Goal: Complete application form: Complete application form

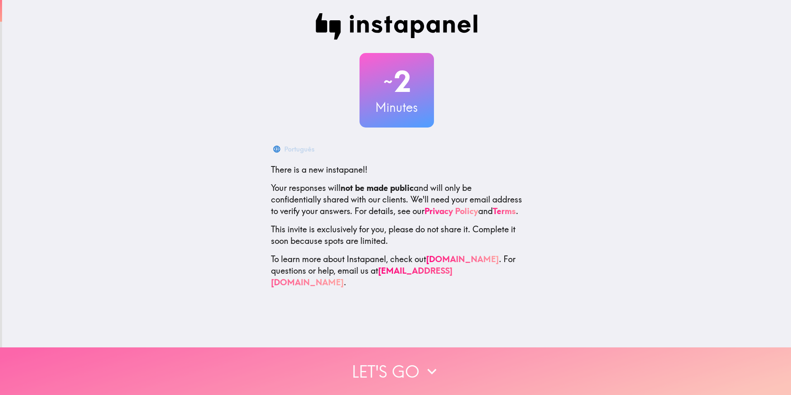
click at [419, 364] on button "Let's go" at bounding box center [395, 371] width 791 height 48
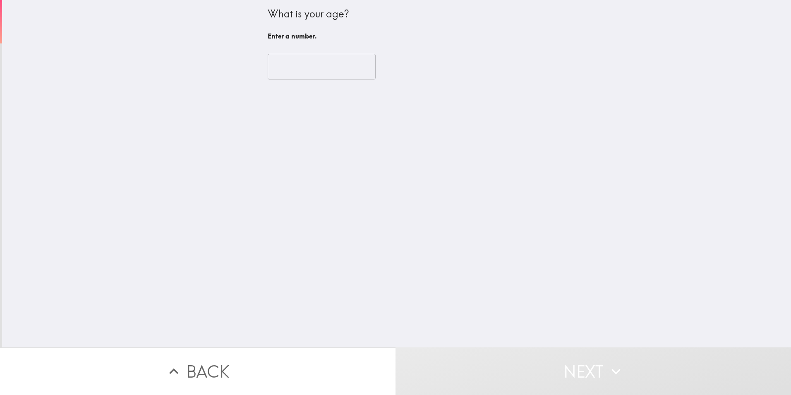
click at [295, 68] on input "number" at bounding box center [322, 67] width 108 height 26
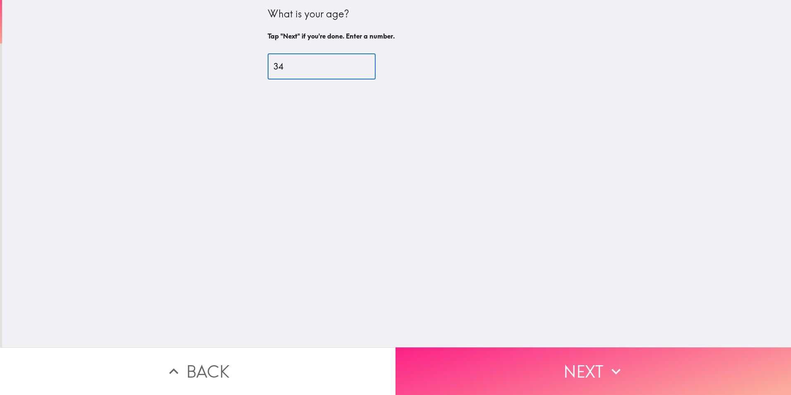
type input "34"
click at [438, 358] on button "Next" at bounding box center [592, 371] width 395 height 48
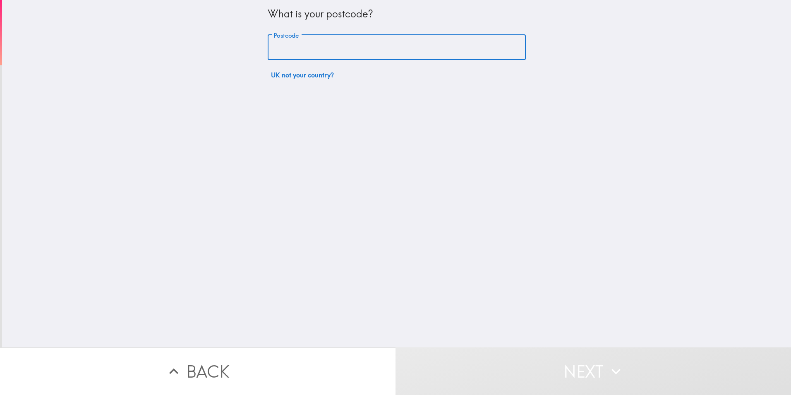
click at [328, 45] on input "Postcode" at bounding box center [397, 48] width 258 height 26
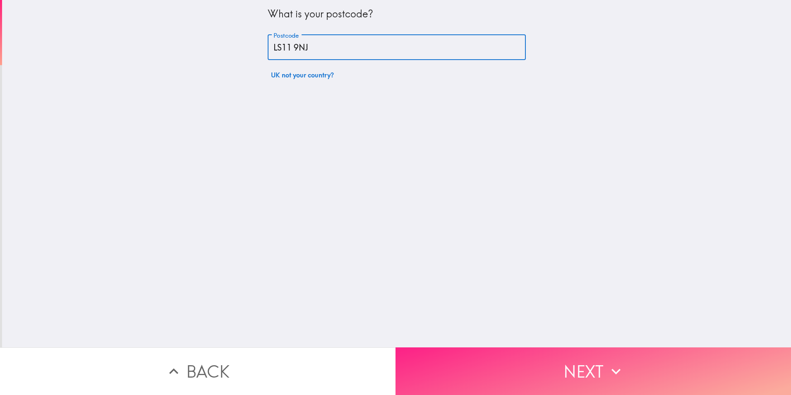
type input "LS11 9NJ"
click at [541, 367] on button "Next" at bounding box center [592, 371] width 395 height 48
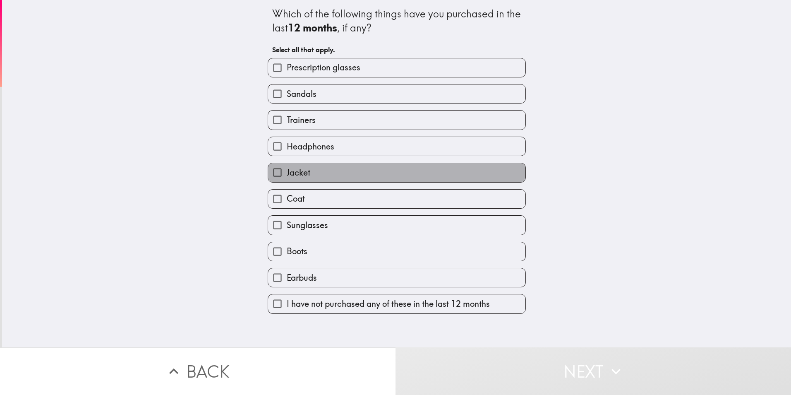
click at [323, 172] on label "Jacket" at bounding box center [396, 172] width 257 height 19
click at [287, 172] on input "Jacket" at bounding box center [277, 172] width 19 height 19
checkbox input "true"
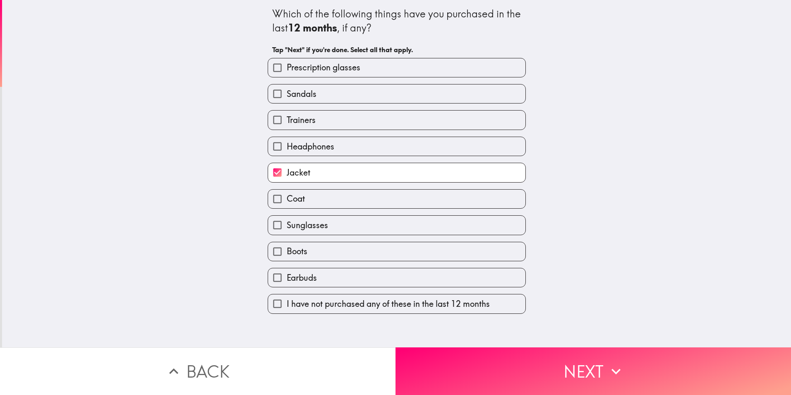
click at [326, 244] on label "Boots" at bounding box center [396, 251] width 257 height 19
click at [287, 244] on input "Boots" at bounding box center [277, 251] width 19 height 19
checkbox input "true"
click at [328, 201] on label "Coat" at bounding box center [396, 198] width 257 height 19
click at [287, 201] on input "Coat" at bounding box center [277, 198] width 19 height 19
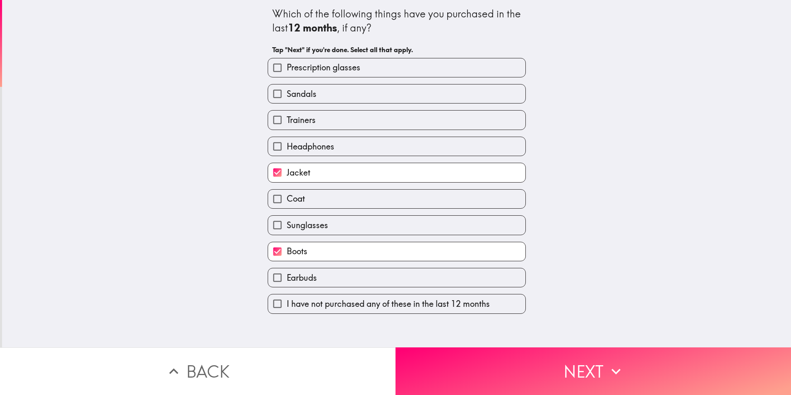
checkbox input "true"
click at [334, 105] on div "Trainers" at bounding box center [393, 116] width 265 height 26
click at [334, 123] on label "Trainers" at bounding box center [396, 119] width 257 height 19
click at [287, 123] on input "Trainers" at bounding box center [277, 119] width 19 height 19
checkbox input "true"
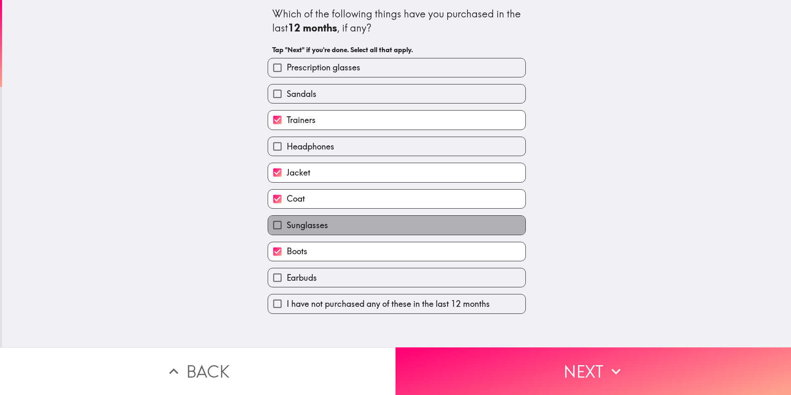
click at [325, 230] on label "Sunglasses" at bounding box center [396, 224] width 257 height 19
click at [287, 230] on input "Sunglasses" at bounding box center [277, 224] width 19 height 19
checkbox input "true"
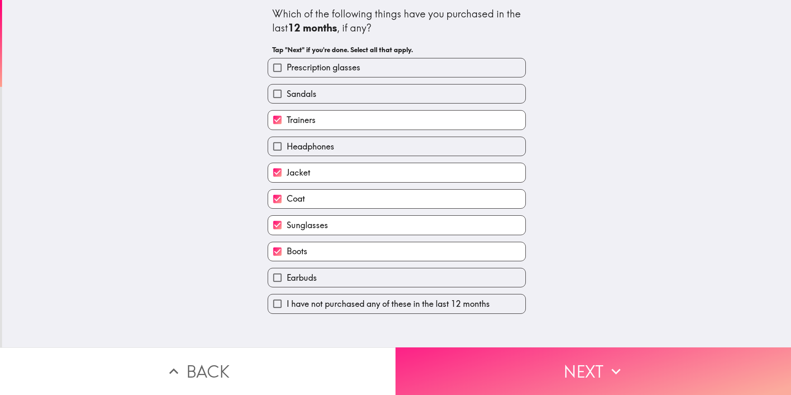
click at [474, 359] on button "Next" at bounding box center [592, 371] width 395 height 48
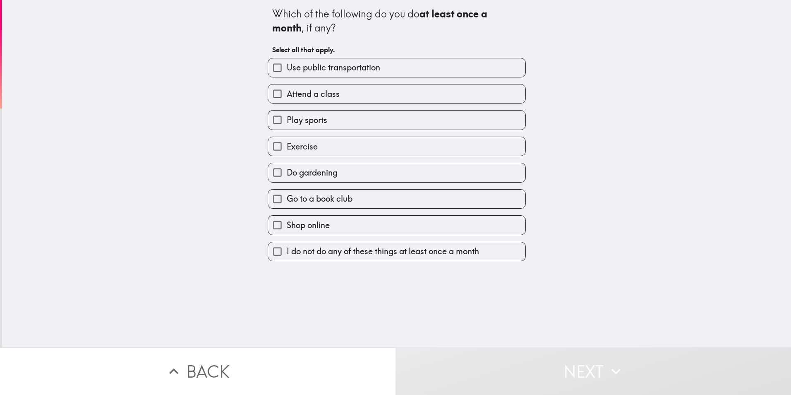
click at [333, 97] on span "Attend a class" at bounding box center [313, 94] width 53 height 12
click at [287, 97] on input "Attend a class" at bounding box center [277, 93] width 19 height 19
checkbox input "true"
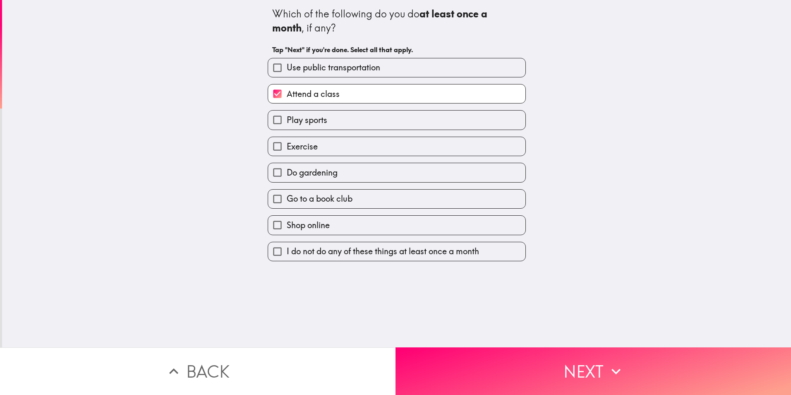
click at [340, 187] on div "Go to a book club" at bounding box center [393, 195] width 265 height 26
click at [336, 153] on label "Exercise" at bounding box center [396, 146] width 257 height 19
click at [287, 153] on input "Exercise" at bounding box center [277, 146] width 19 height 19
checkbox input "true"
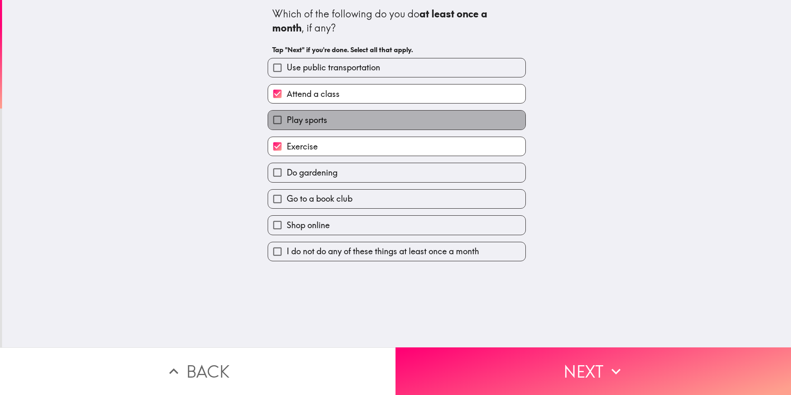
click at [338, 116] on label "Play sports" at bounding box center [396, 119] width 257 height 19
click at [287, 116] on input "Play sports" at bounding box center [277, 119] width 19 height 19
checkbox input "true"
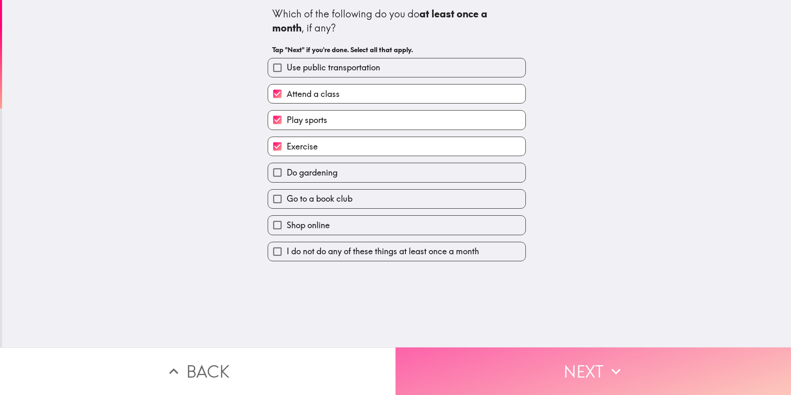
click at [472, 357] on button "Next" at bounding box center [592, 371] width 395 height 48
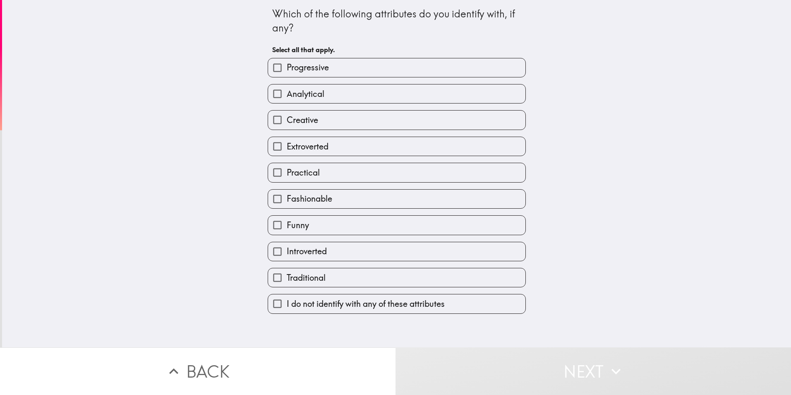
click at [332, 98] on label "Analytical" at bounding box center [396, 93] width 257 height 19
click at [287, 98] on input "Analytical" at bounding box center [277, 93] width 19 height 19
checkbox input "true"
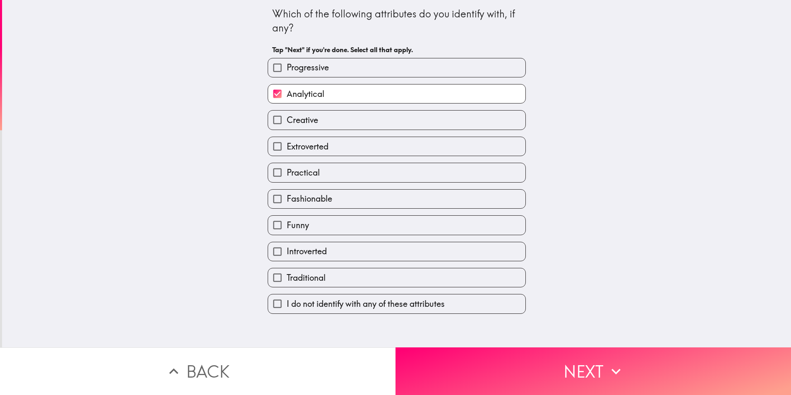
click at [339, 218] on label "Funny" at bounding box center [396, 224] width 257 height 19
click at [287, 218] on input "Funny" at bounding box center [277, 224] width 19 height 19
checkbox input "true"
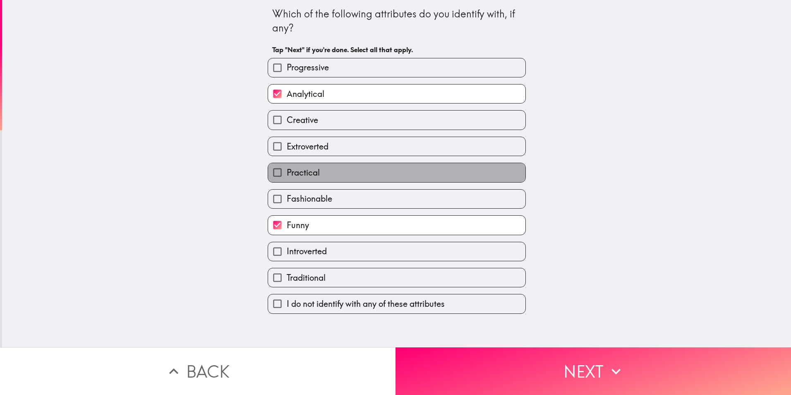
click at [339, 168] on label "Practical" at bounding box center [396, 172] width 257 height 19
click at [287, 168] on input "Practical" at bounding box center [277, 172] width 19 height 19
checkbox input "true"
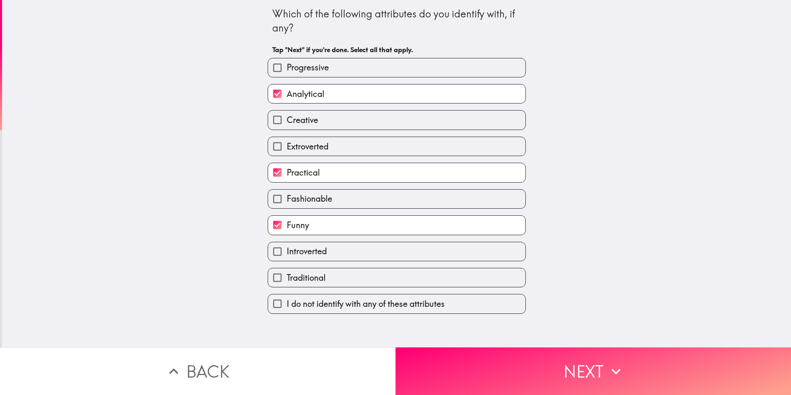
click at [499, 363] on button "Next" at bounding box center [592, 371] width 395 height 48
